Goal: Task Accomplishment & Management: Complete application form

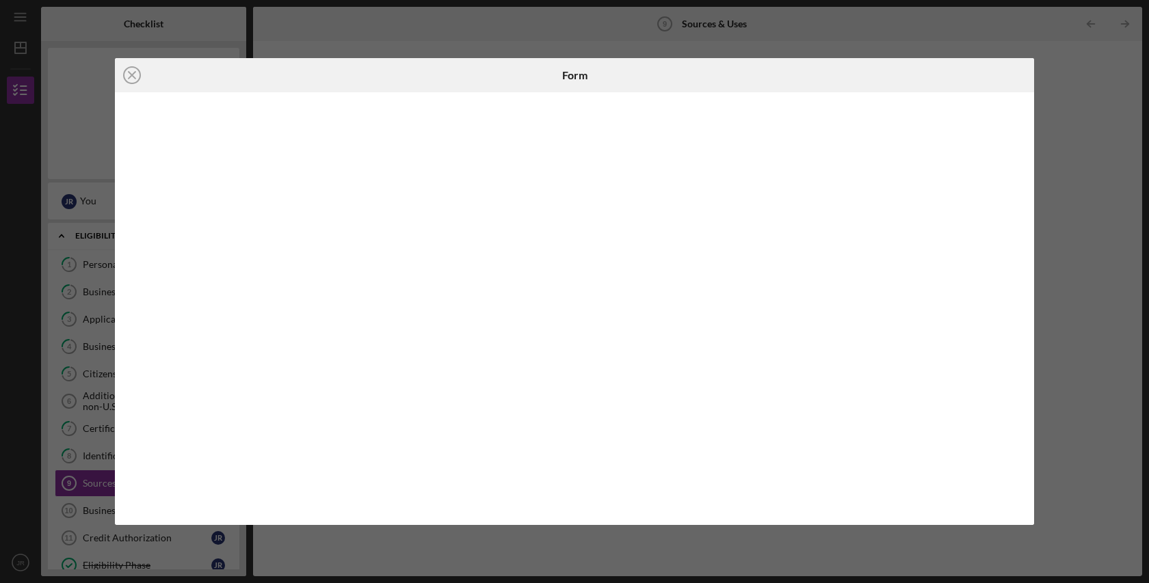
scroll to position [85, 0]
click at [133, 75] on icon "Icon/Close" at bounding box center [132, 75] width 34 height 34
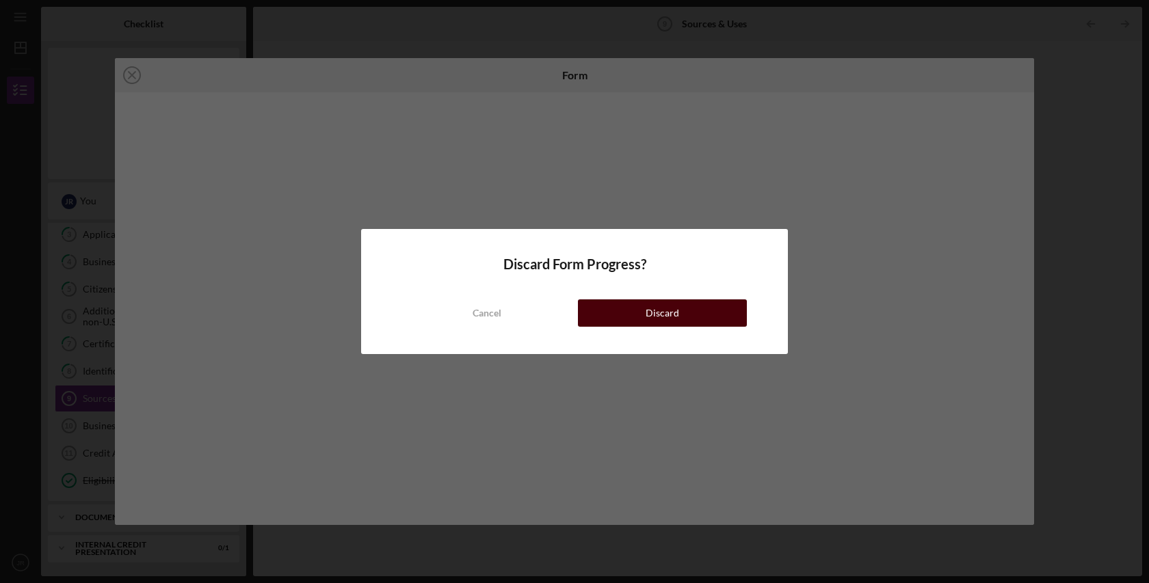
click at [679, 314] on button "Discard" at bounding box center [662, 313] width 169 height 27
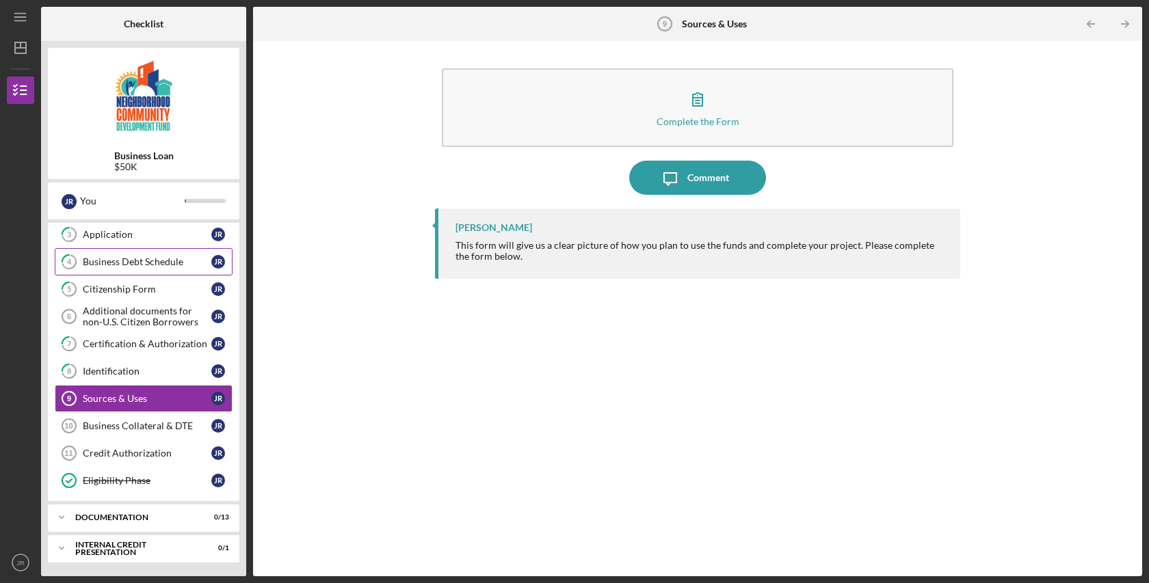
click at [118, 263] on div "Business Debt Schedule" at bounding box center [147, 262] width 129 height 11
